Goal: Information Seeking & Learning: Learn about a topic

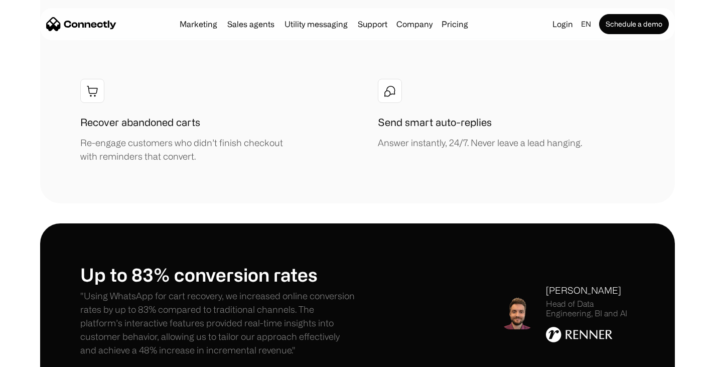
scroll to position [1405, 0]
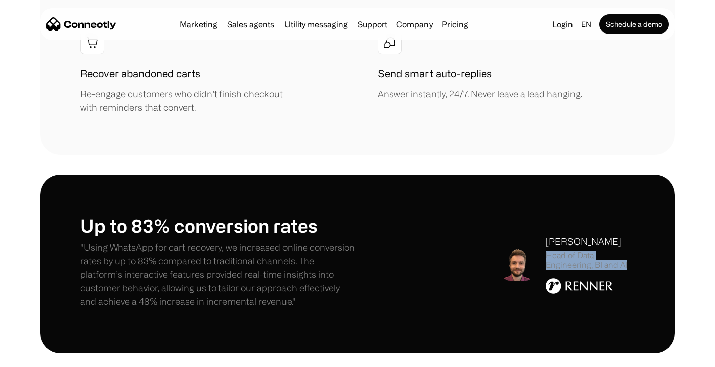
drag, startPoint x: 543, startPoint y: 151, endPoint x: 627, endPoint y: 163, distance: 84.1
click at [627, 235] on div "Rodrigo Spohr Head of Data Engineering, BI and AI" at bounding box center [568, 264] width 133 height 58
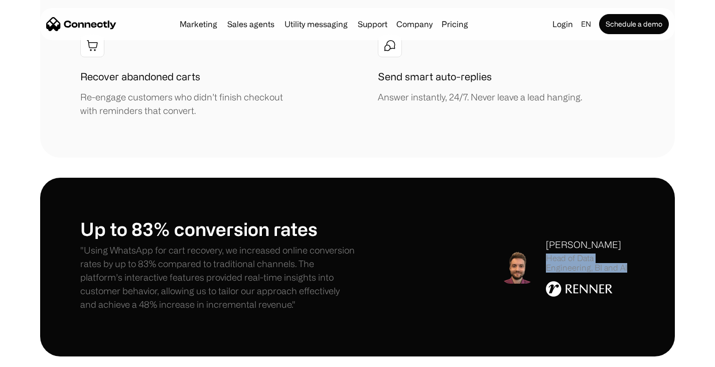
copy div "Head of Data Engineering, BI and AI"
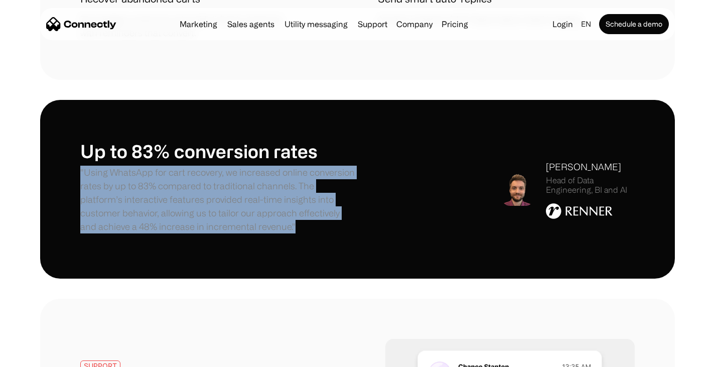
drag, startPoint x: 79, startPoint y: 142, endPoint x: 269, endPoint y: 196, distance: 197.7
click at [269, 196] on div "Up to 83% conversion rates "Using WhatsApp for cart recovery, we increased onli…" at bounding box center [357, 189] width 635 height 179
copy p ""Using WhatsApp for cart recovery, we increased online conversion rates by up t…"
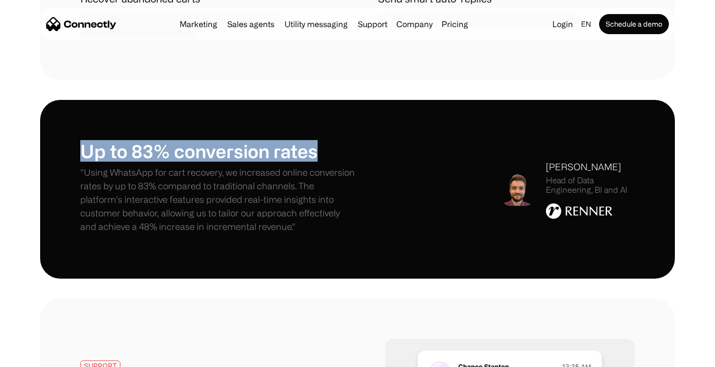
drag, startPoint x: 83, startPoint y: 118, endPoint x: 332, endPoint y: 106, distance: 248.6
click at [332, 106] on div "Up to 83% conversion rates "Using WhatsApp for cart recovery, we increased onli…" at bounding box center [357, 189] width 635 height 179
copy h1 "Up to 83% conversion rates"
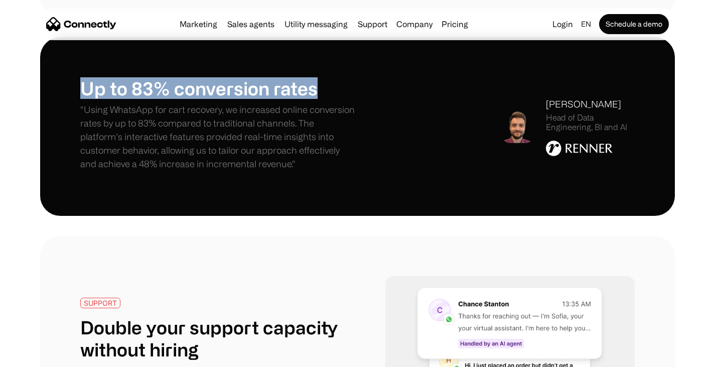
scroll to position [1730, 0]
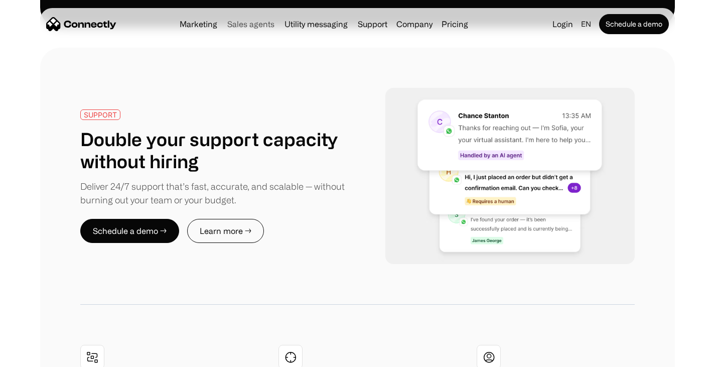
click at [231, 25] on link "Sales agents" at bounding box center [250, 24] width 55 height 8
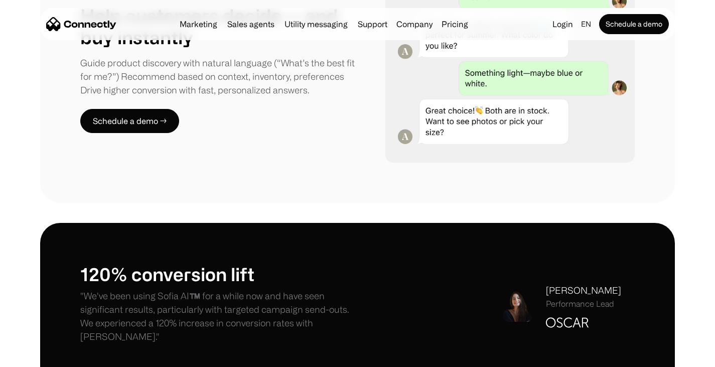
scroll to position [752, 0]
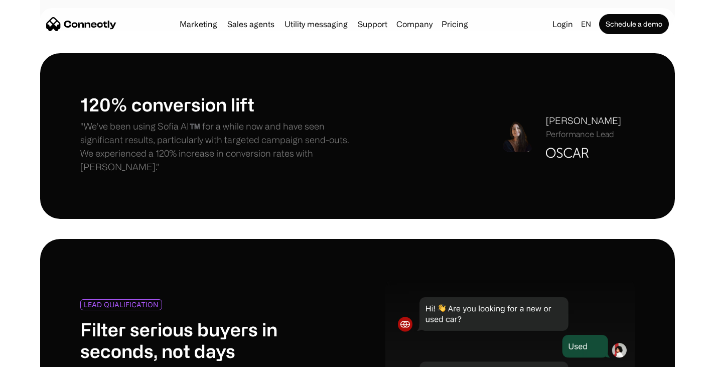
click at [129, 108] on h1 "120% conversion lift" at bounding box center [218, 104] width 277 height 22
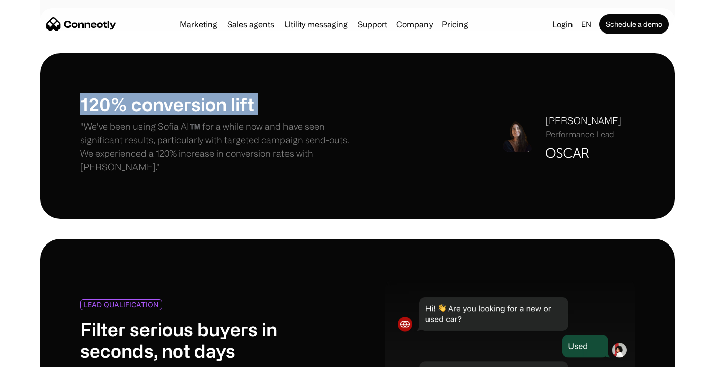
click at [129, 108] on h1 "120% conversion lift" at bounding box center [218, 104] width 277 height 22
copy h1 "120% conversion lift"
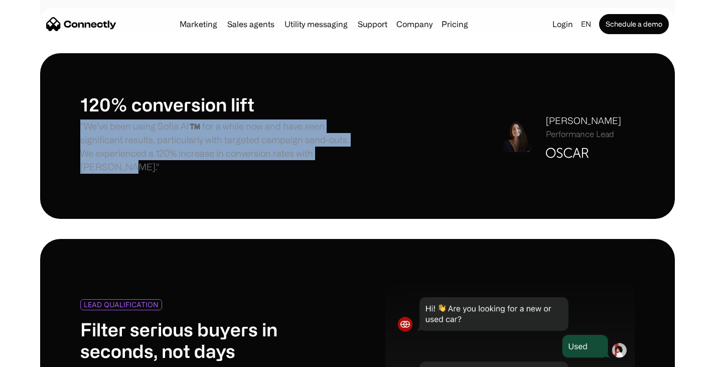
drag, startPoint x: 350, startPoint y: 147, endPoint x: 70, endPoint y: 121, distance: 281.1
click at [70, 121] on div "120% conversion lift "We've been using Sofia AI™️ for a while now and have seen…" at bounding box center [357, 135] width 635 height 165
copy p ""We've been using Sofia AI™️ for a while now and have seen significant results,…"
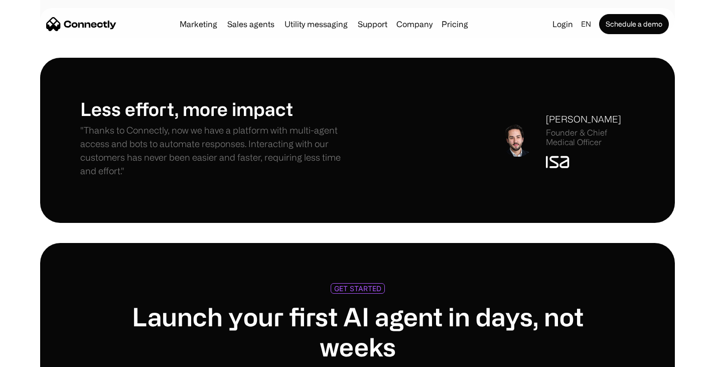
scroll to position [2003, 0]
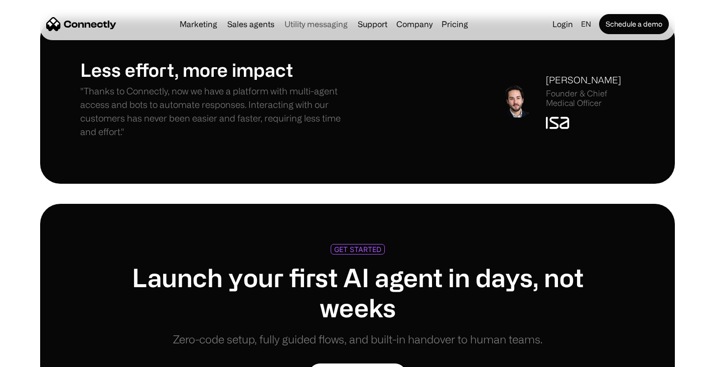
click at [309, 24] on link "Utility messaging" at bounding box center [315, 24] width 71 height 8
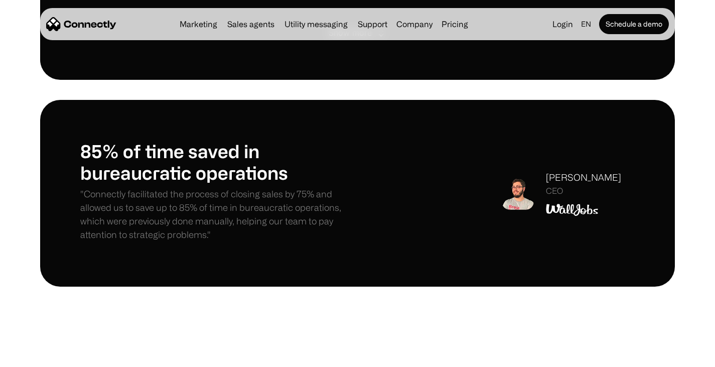
scroll to position [953, 0]
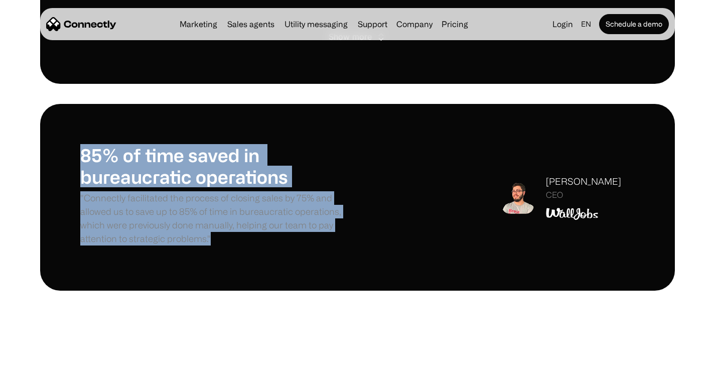
drag, startPoint x: 214, startPoint y: 238, endPoint x: 79, endPoint y: 148, distance: 161.8
click at [79, 148] on div "85% of time saved in bureaucratic operations "Connectly facilitated the process…" at bounding box center [357, 197] width 635 height 187
copy div "85% of time saved in bureaucratic operations "Connectly facilitated the process…"
click at [377, 20] on link "Support" at bounding box center [373, 24] width 38 height 8
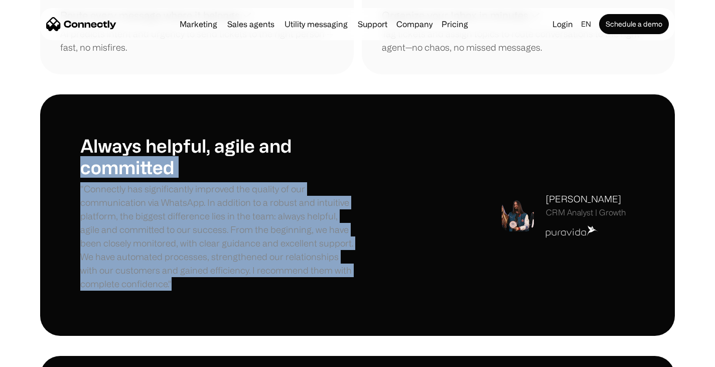
scroll to position [1349, 0]
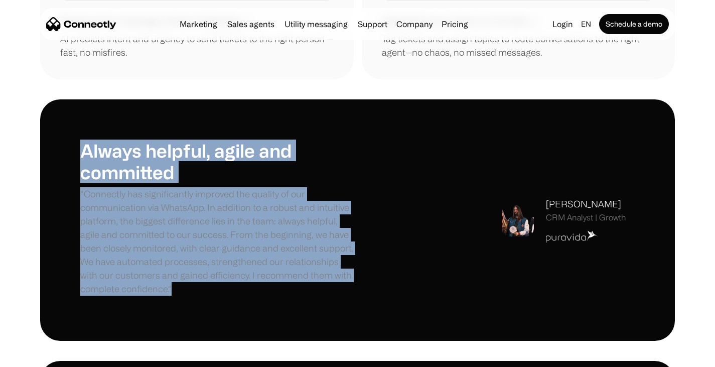
drag, startPoint x: 150, startPoint y: 270, endPoint x: 67, endPoint y: 127, distance: 165.9
click at [67, 127] on div "Always helpful, agile and committed "Connectly has significantly improved the q…" at bounding box center [357, 219] width 635 height 241
copy div "Always helpful, agile and committed "Connectly has significantly improved the q…"
